Goal: Task Accomplishment & Management: Complete application form

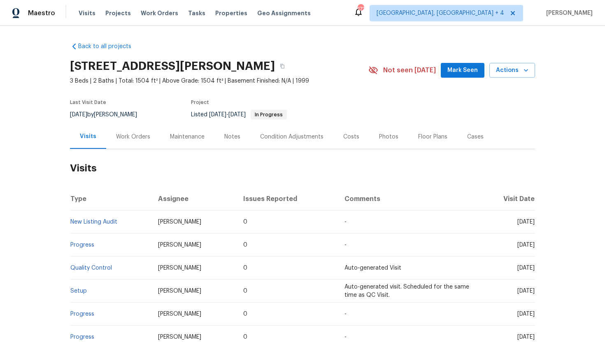
click at [477, 134] on div "Cases" at bounding box center [475, 137] width 16 height 8
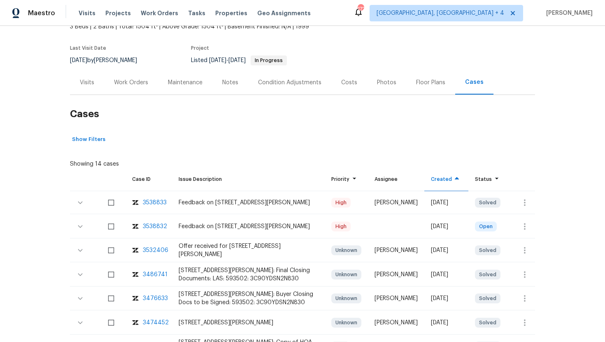
scroll to position [70, 0]
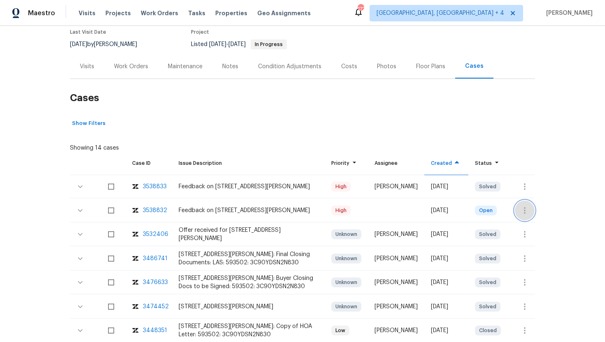
click at [526, 215] on icon "button" at bounding box center [525, 211] width 10 height 10
click at [539, 210] on li "Create a visit" at bounding box center [556, 211] width 85 height 14
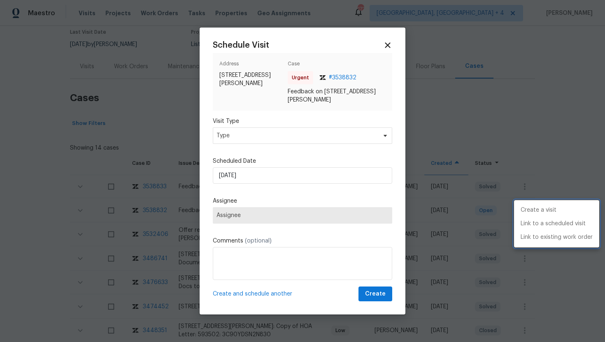
click at [250, 132] on div at bounding box center [302, 171] width 605 height 342
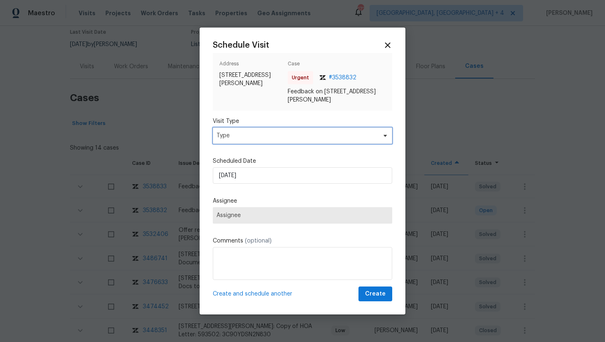
click at [250, 137] on span "Type" at bounding box center [296, 136] width 160 height 8
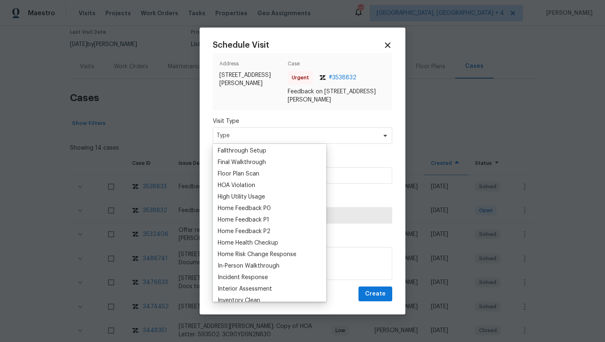
scroll to position [217, 0]
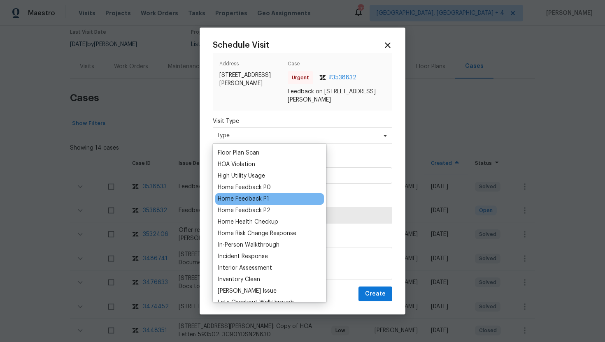
click at [253, 198] on div "Home Feedback P1" at bounding box center [243, 199] width 51 height 8
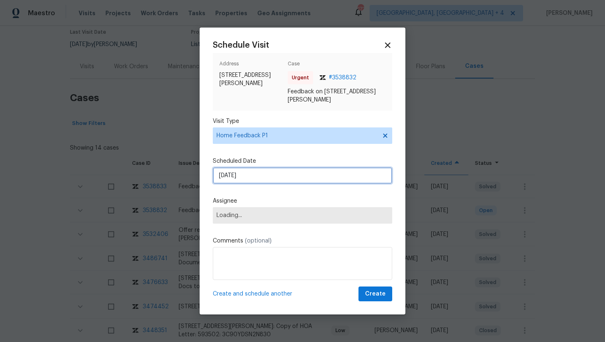
click at [258, 178] on input "10/5/2025" at bounding box center [302, 175] width 179 height 16
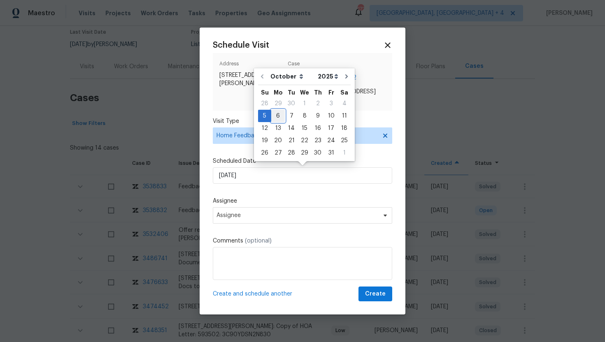
click at [276, 117] on div "6" at bounding box center [278, 116] width 14 height 12
type input "10/6/2025"
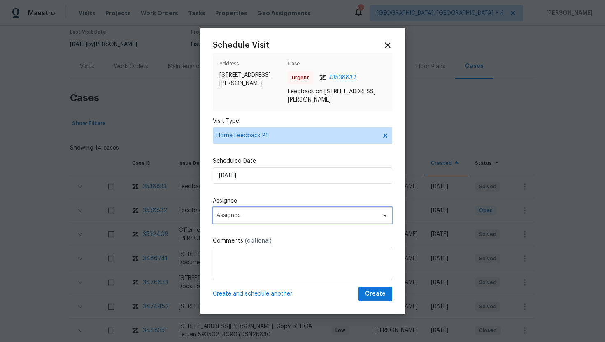
click at [253, 215] on span "Assignee" at bounding box center [296, 215] width 161 height 7
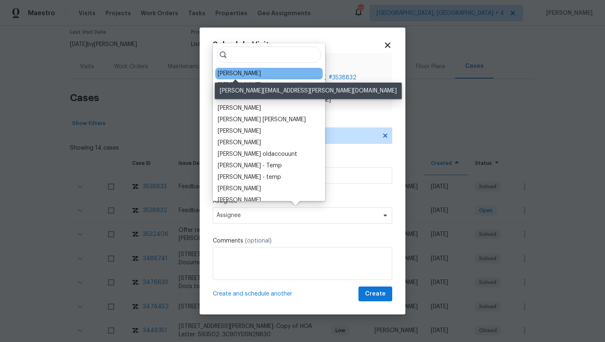
click at [250, 72] on div "Julian Murray" at bounding box center [239, 74] width 43 height 8
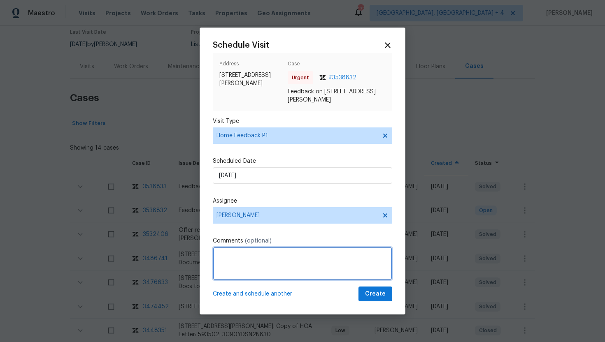
click at [250, 273] on textarea at bounding box center [302, 263] width 179 height 33
paste textarea "Feedback Message: Kitchen counters & bathroom countertops could be updated.The …"
type textarea "Feedback Message: Kitchen counters & bathroom countertops could be updated.The …"
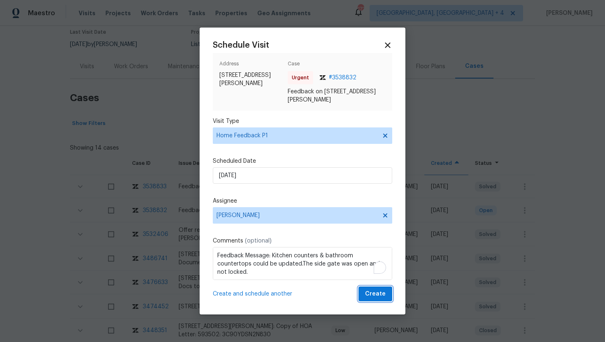
click at [366, 293] on button "Create" at bounding box center [375, 294] width 34 height 15
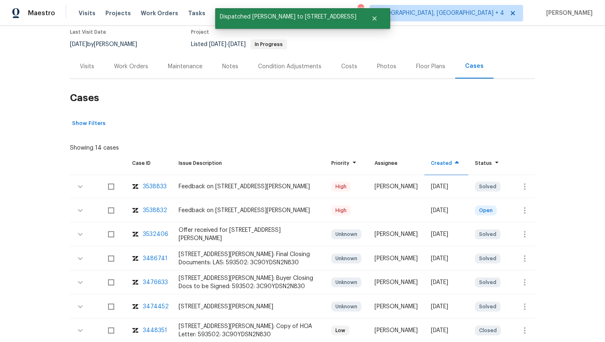
click at [89, 72] on div "Visits" at bounding box center [87, 66] width 34 height 24
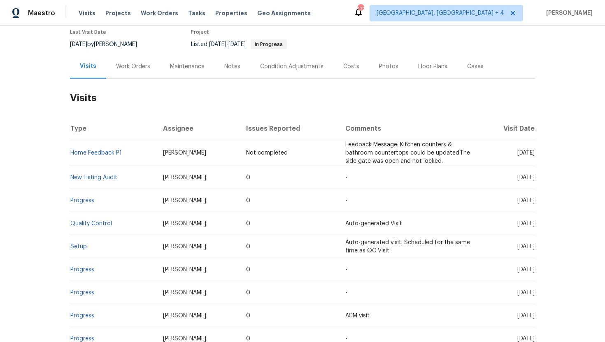
drag, startPoint x: 500, startPoint y: 153, endPoint x: 534, endPoint y: 155, distance: 33.4
click at [534, 155] on span "[DATE]" at bounding box center [525, 153] width 17 height 6
copy span "Oct 06 2025"
click at [517, 184] on td "Tue, Sep 30 2025" at bounding box center [506, 177] width 57 height 23
drag, startPoint x: 499, startPoint y: 179, endPoint x: 533, endPoint y: 179, distance: 33.3
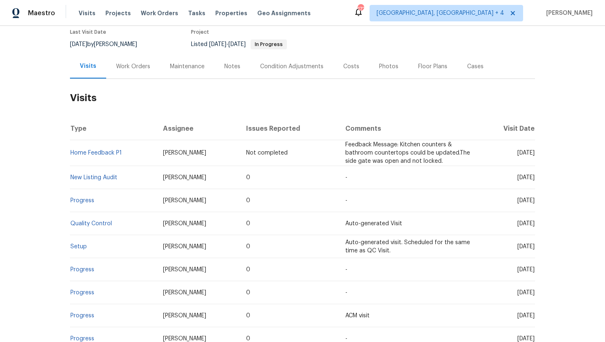
click at [533, 179] on span "Tue, Sep 30 2025" at bounding box center [525, 178] width 17 height 6
copy span "Sep 30 2025"
drag, startPoint x: 195, startPoint y: 150, endPoint x: 144, endPoint y: 154, distance: 50.8
click at [144, 154] on tr "Home Feedback P1 Julian Murray Not completed Feedback Message: Kitchen counters…" at bounding box center [302, 153] width 465 height 26
copy tr "Julian Murray"
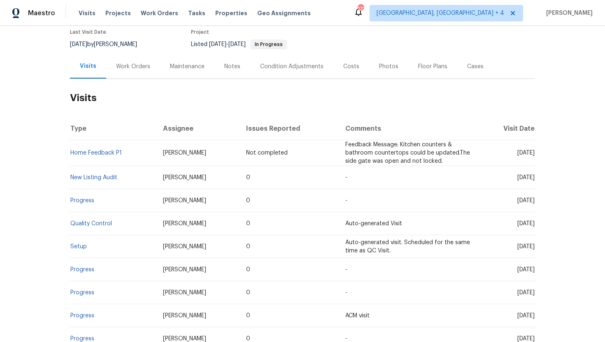
click at [198, 167] on td "Jeremy Hutchings" at bounding box center [198, 177] width 84 height 23
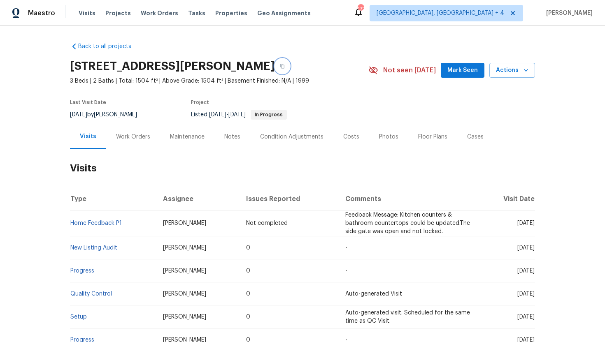
click at [285, 67] on icon "button" at bounding box center [282, 66] width 5 height 5
click at [107, 249] on link "New Listing Audit" at bounding box center [93, 248] width 47 height 6
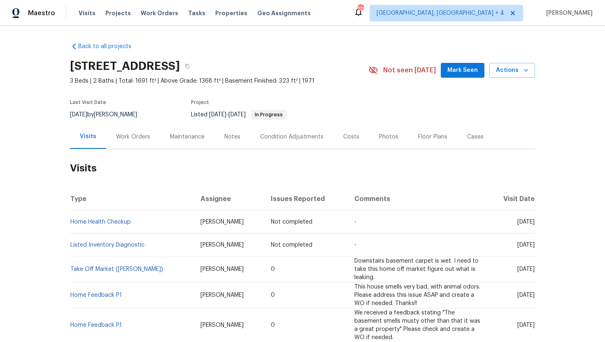
click at [499, 216] on td "[DATE]" at bounding box center [511, 222] width 48 height 23
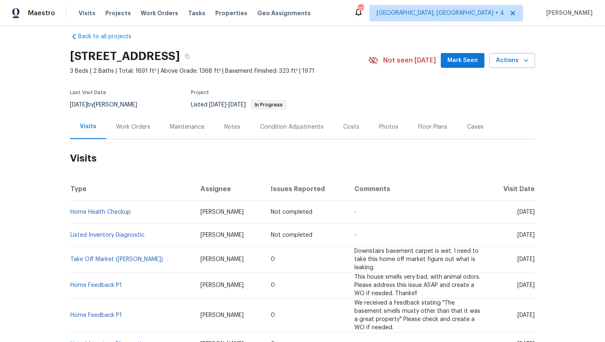
scroll to position [28, 0]
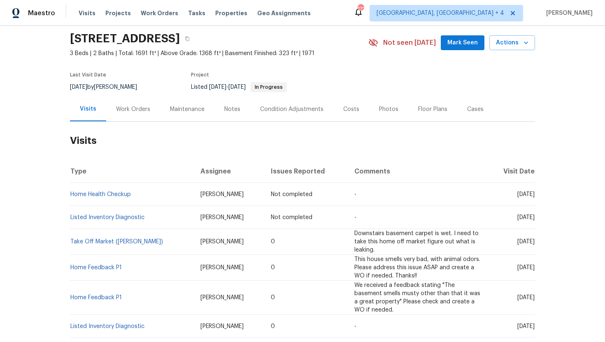
click at [517, 242] on span "[DATE]" at bounding box center [525, 242] width 17 height 6
drag, startPoint x: 501, startPoint y: 241, endPoint x: 534, endPoint y: 245, distance: 32.7
click at [534, 245] on td "[DATE]" at bounding box center [511, 242] width 48 height 26
copy span "[DATE]"
click at [467, 111] on div "Cases" at bounding box center [475, 109] width 16 height 8
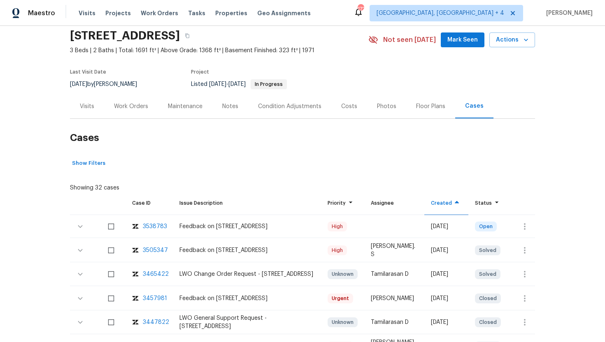
scroll to position [70, 0]
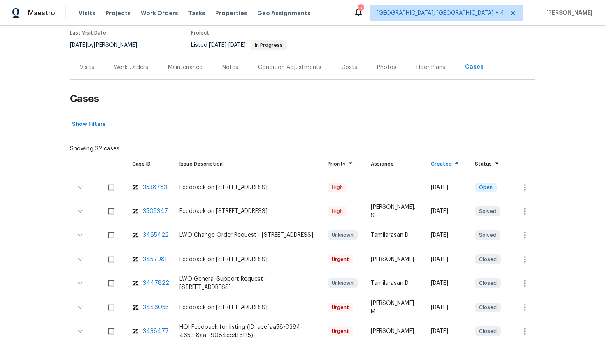
click at [143, 67] on div "Work Orders" at bounding box center [131, 67] width 34 height 8
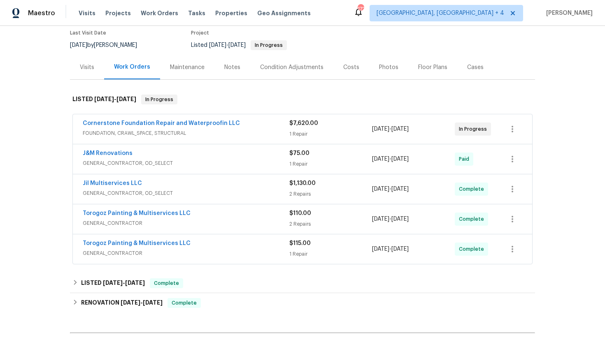
click at [182, 133] on span "FOUNDATION, CRAWL_SPACE, STRUCTURAL" at bounding box center [186, 133] width 207 height 8
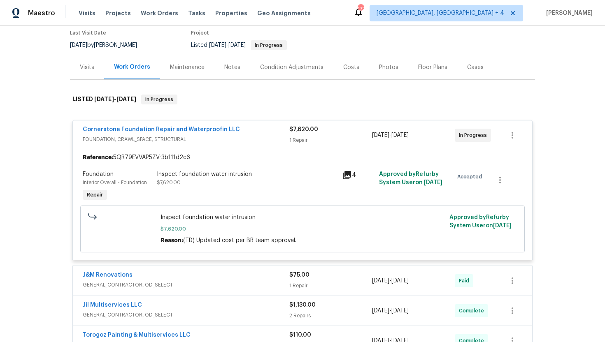
scroll to position [194, 0]
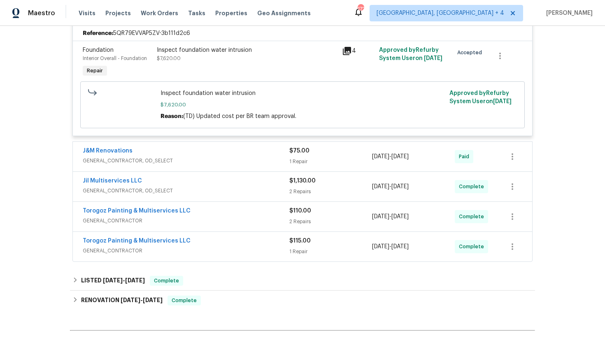
click at [246, 167] on div "J&M Renovations GENERAL_CONTRACTOR, OD_SELECT" at bounding box center [186, 157] width 207 height 20
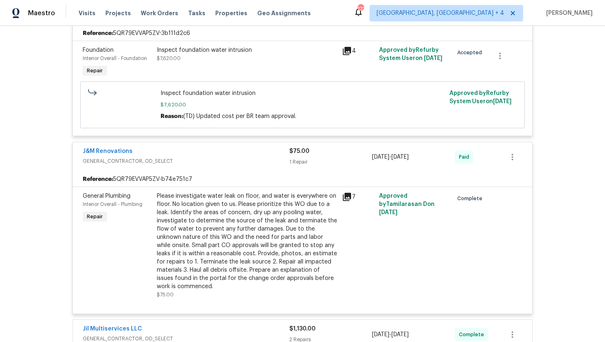
scroll to position [0, 0]
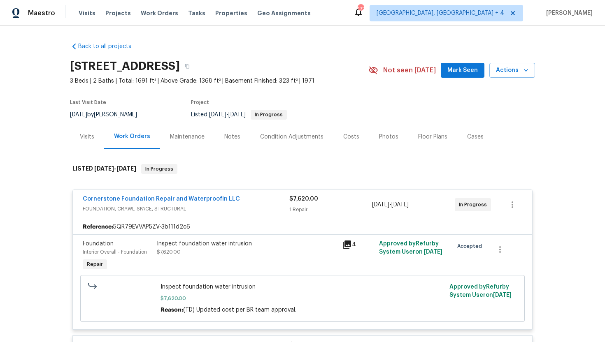
click at [78, 140] on div "Visits" at bounding box center [87, 137] width 34 height 24
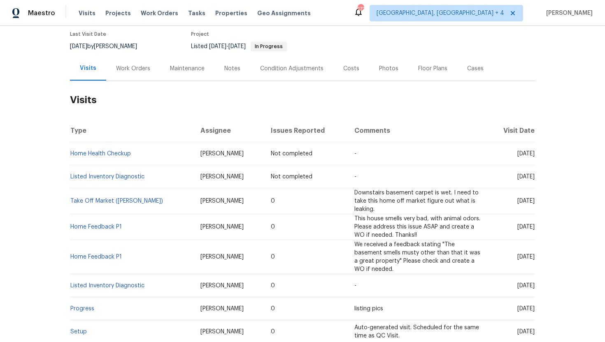
scroll to position [85, 0]
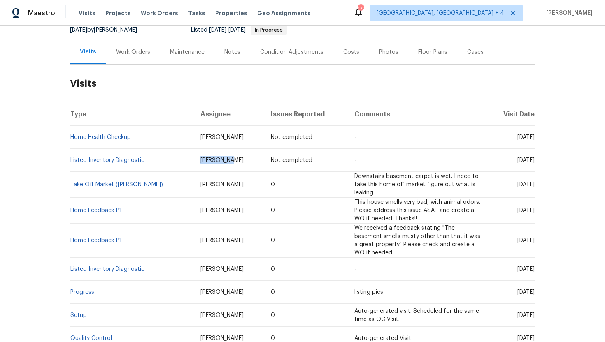
drag, startPoint x: 215, startPoint y: 163, endPoint x: 176, endPoint y: 161, distance: 38.7
click at [194, 161] on td "[PERSON_NAME]" at bounding box center [229, 160] width 70 height 23
copy span "[PERSON_NAME]"
click at [522, 176] on td "[DATE]" at bounding box center [511, 185] width 48 height 26
drag, startPoint x: 501, startPoint y: 185, endPoint x: 534, endPoint y: 188, distance: 33.5
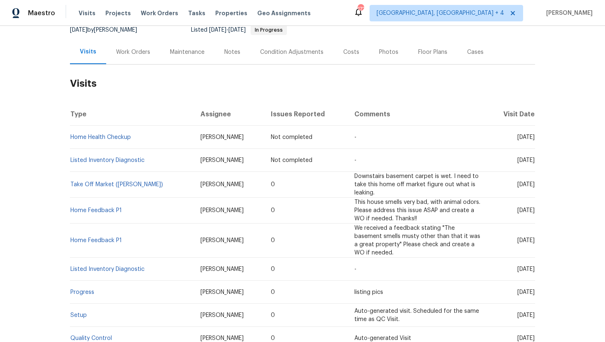
click at [534, 188] on td "[DATE]" at bounding box center [511, 185] width 48 height 26
copy span "[DATE]"
click at [427, 174] on span "Downstairs basement carpet is wet. I need to take this home off market figure o…" at bounding box center [416, 185] width 124 height 22
